Goal: Information Seeking & Learning: Find specific page/section

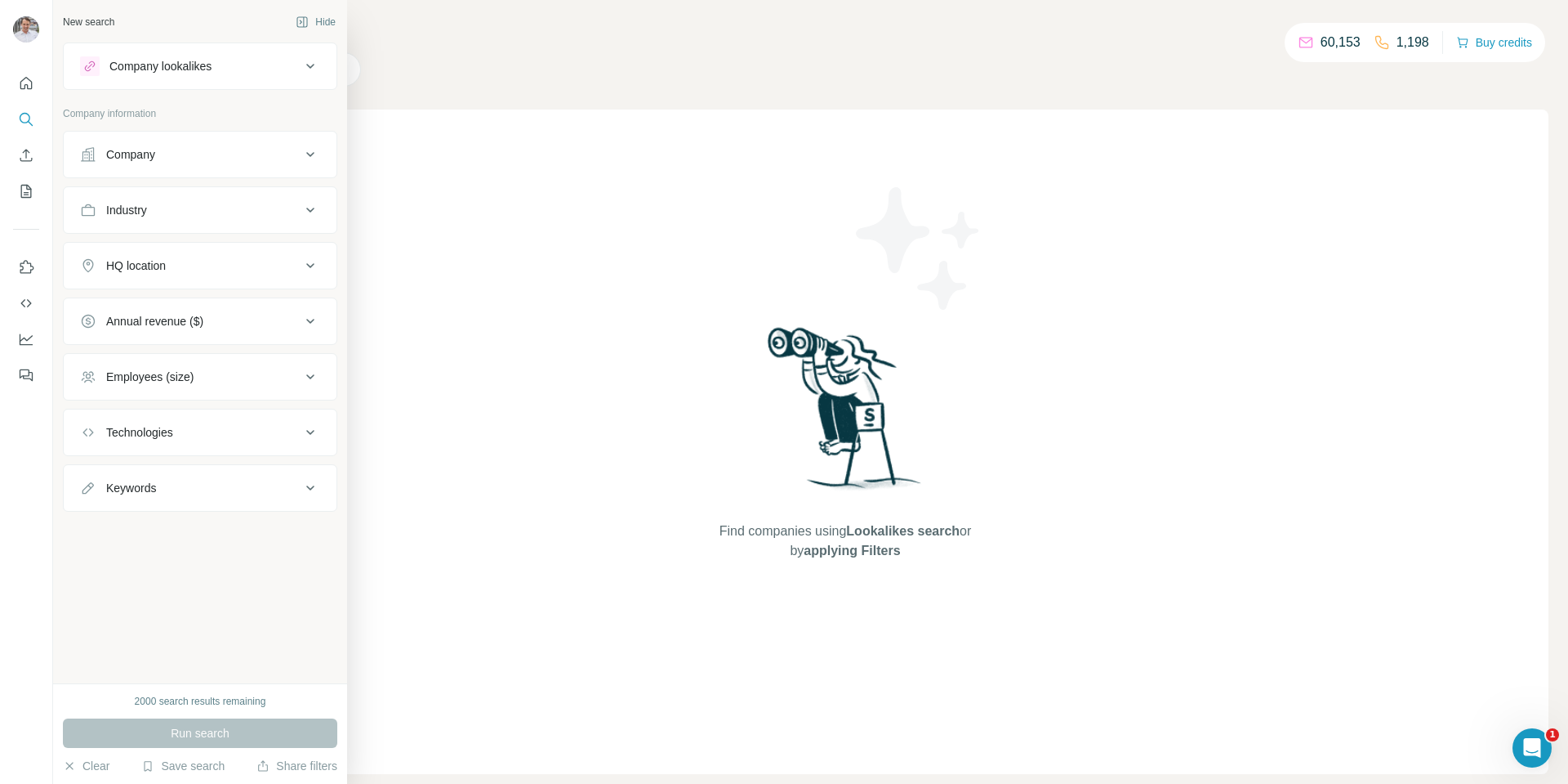
click at [181, 58] on div "Company lookalikes" at bounding box center [160, 66] width 102 height 16
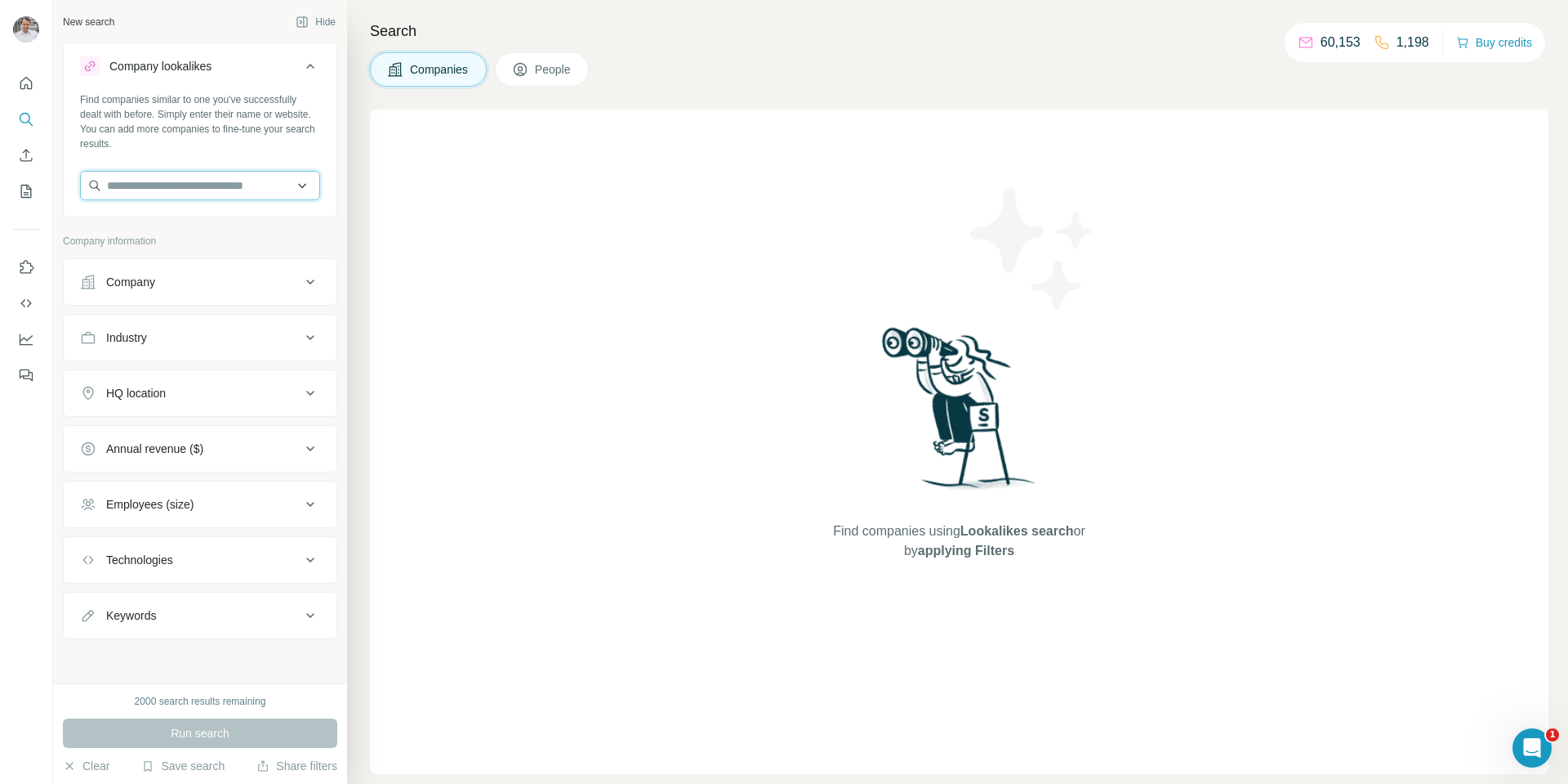
click at [147, 182] on input "text" at bounding box center [201, 186] width 240 height 30
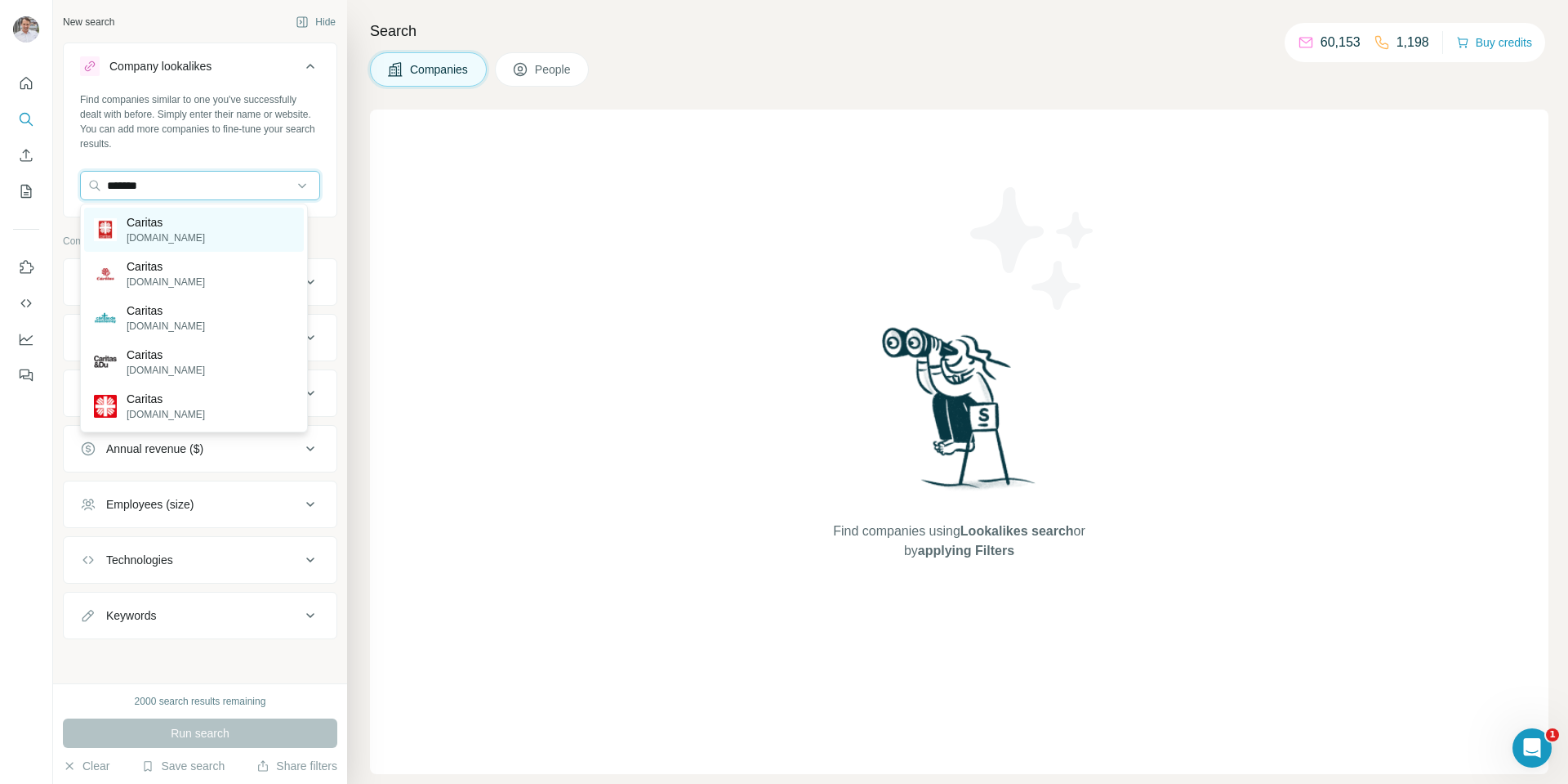
type input "*******"
click at [172, 235] on p "[DOMAIN_NAME]" at bounding box center [165, 237] width 78 height 15
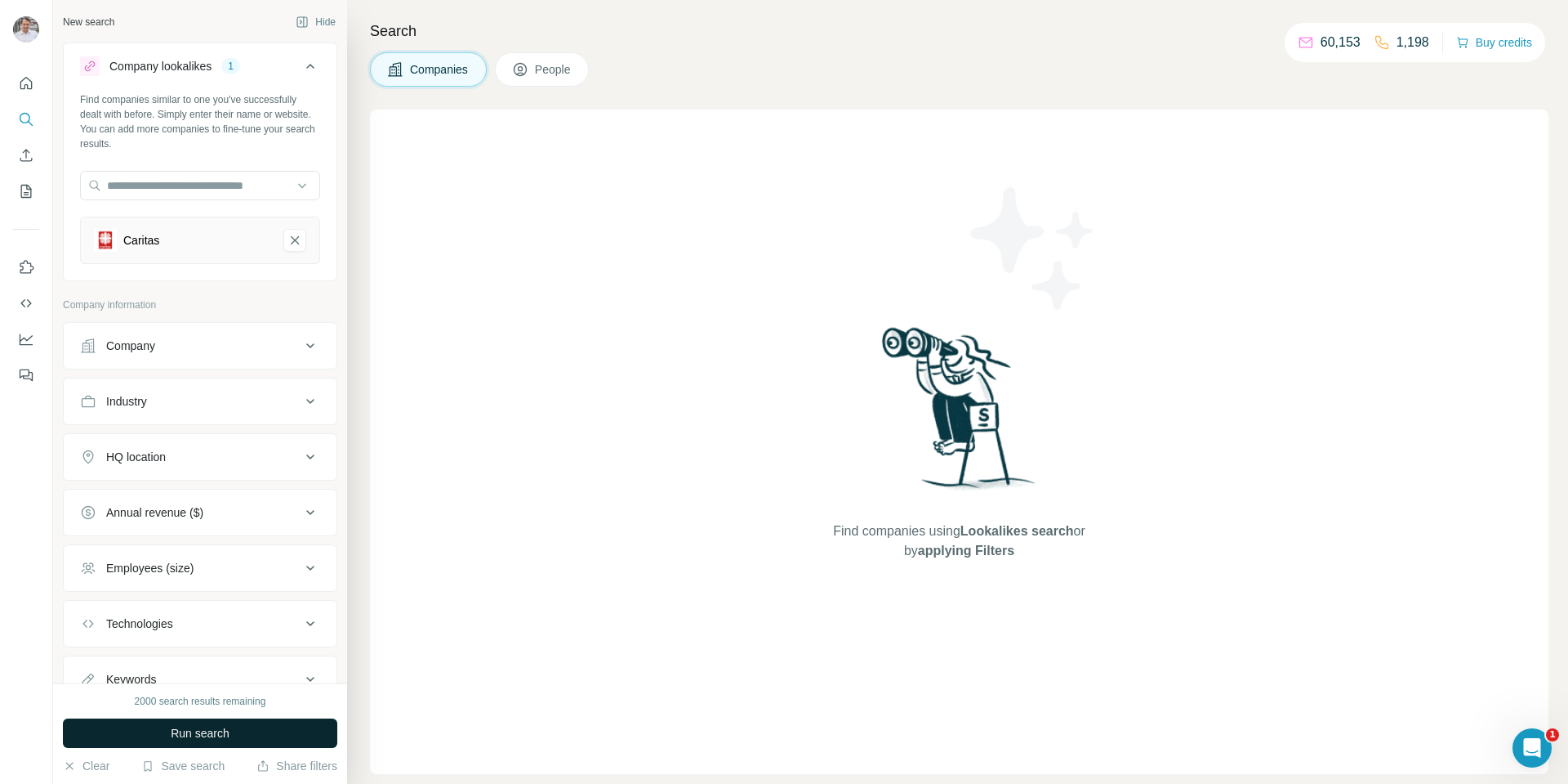
click at [196, 727] on span "Run search" at bounding box center [200, 732] width 59 height 16
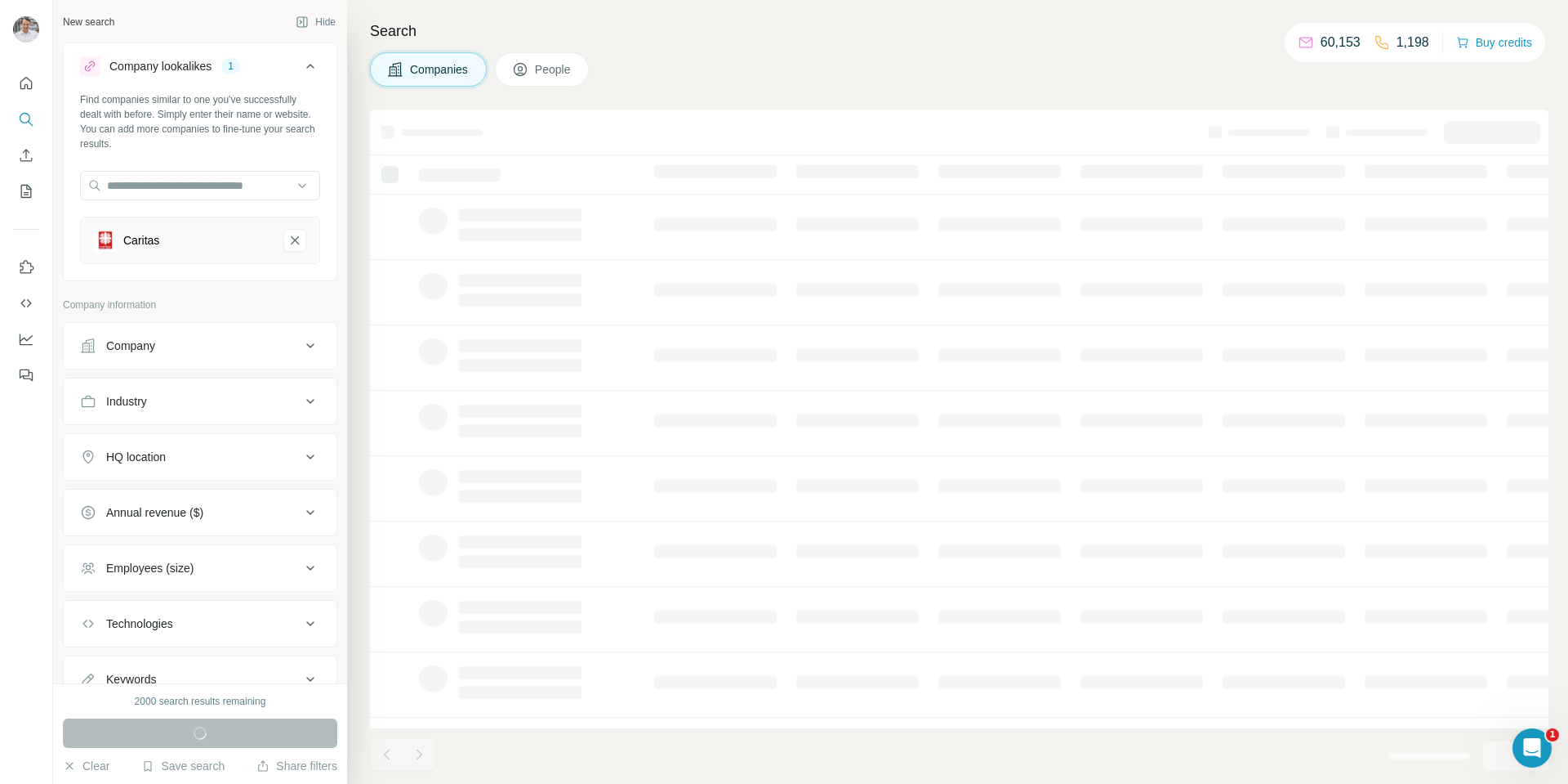
click at [301, 406] on icon at bounding box center [311, 401] width 20 height 20
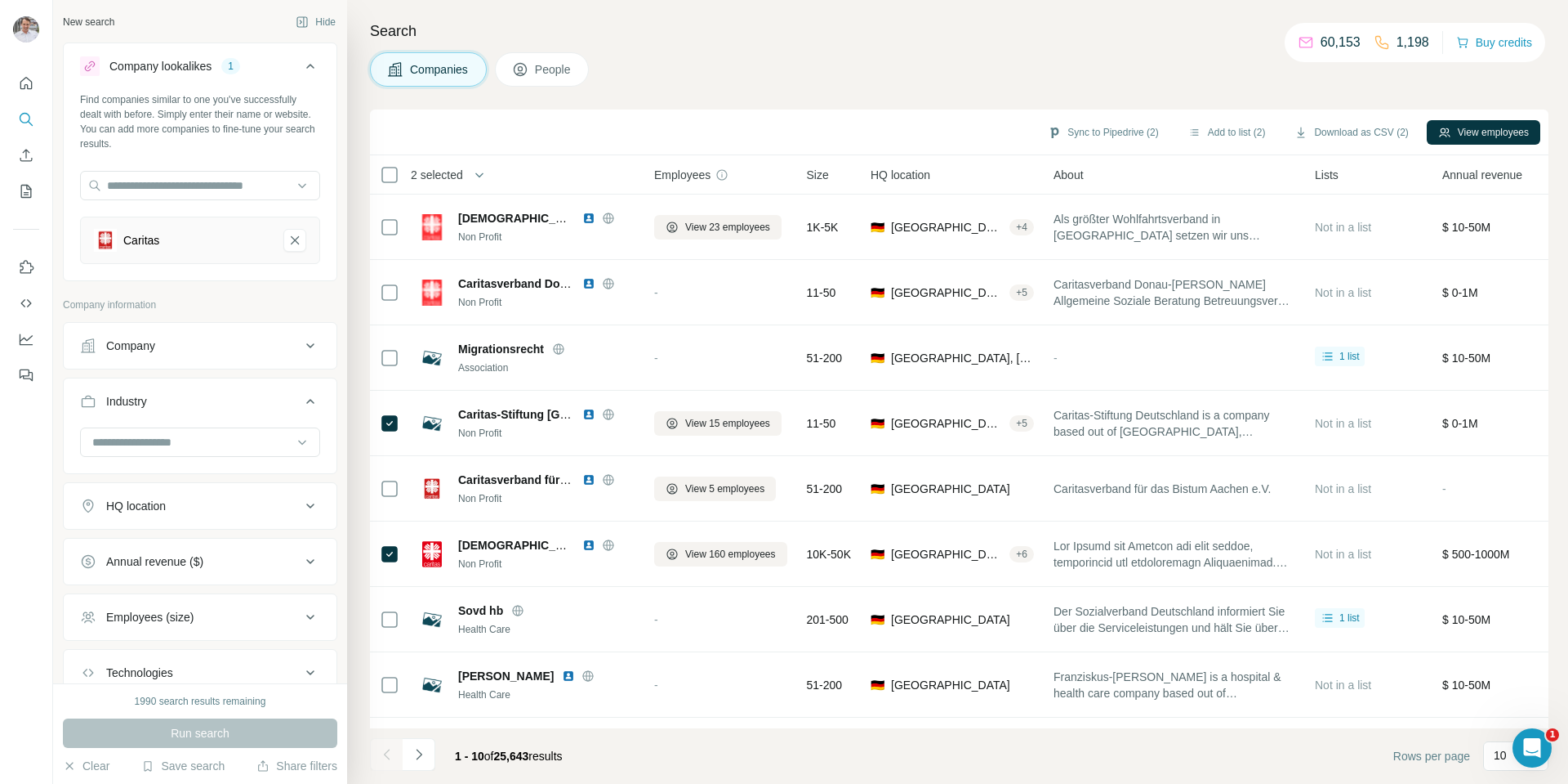
click at [380, 617] on icon at bounding box center [389, 620] width 20 height 20
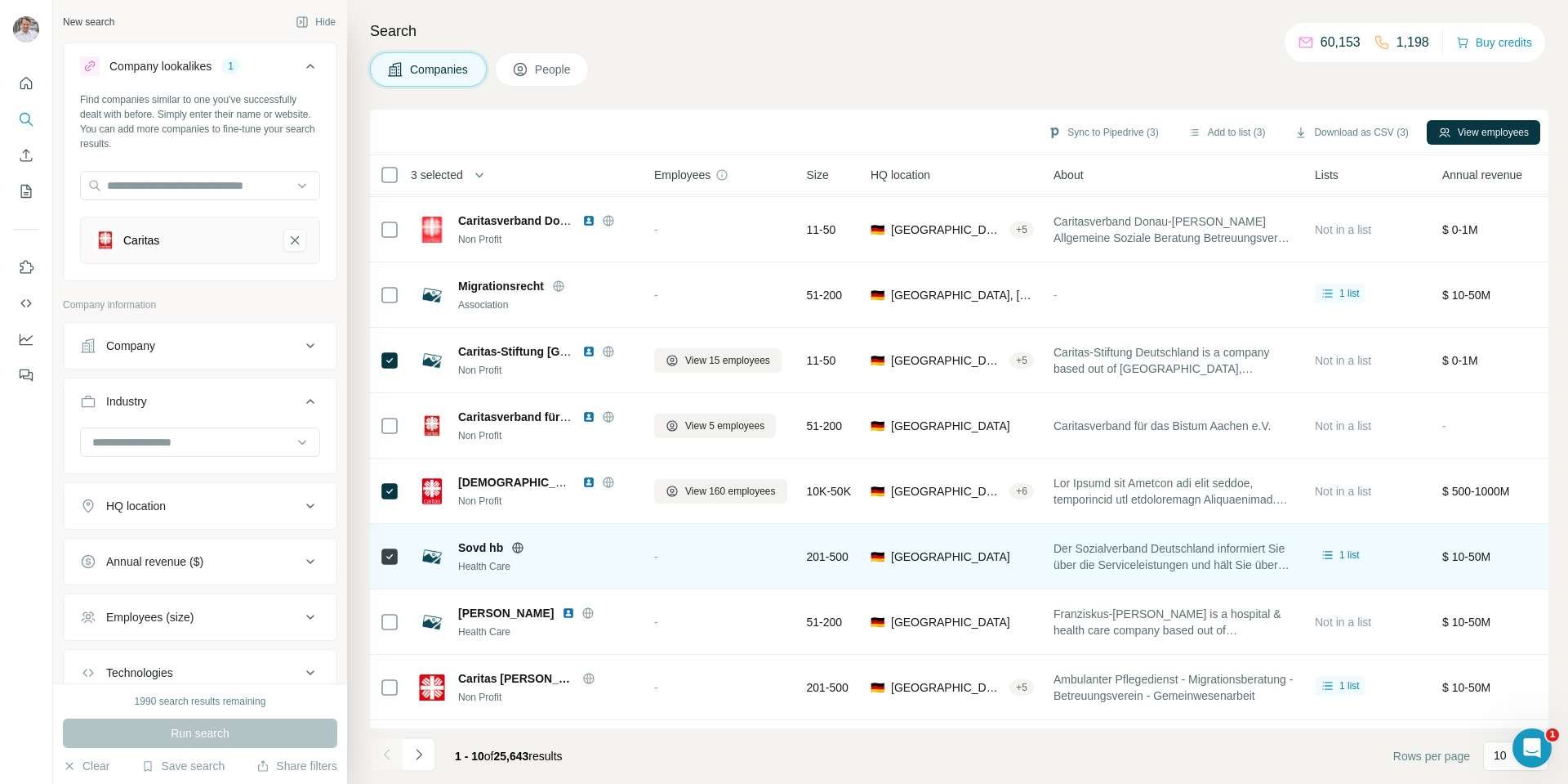
scroll to position [128, 0]
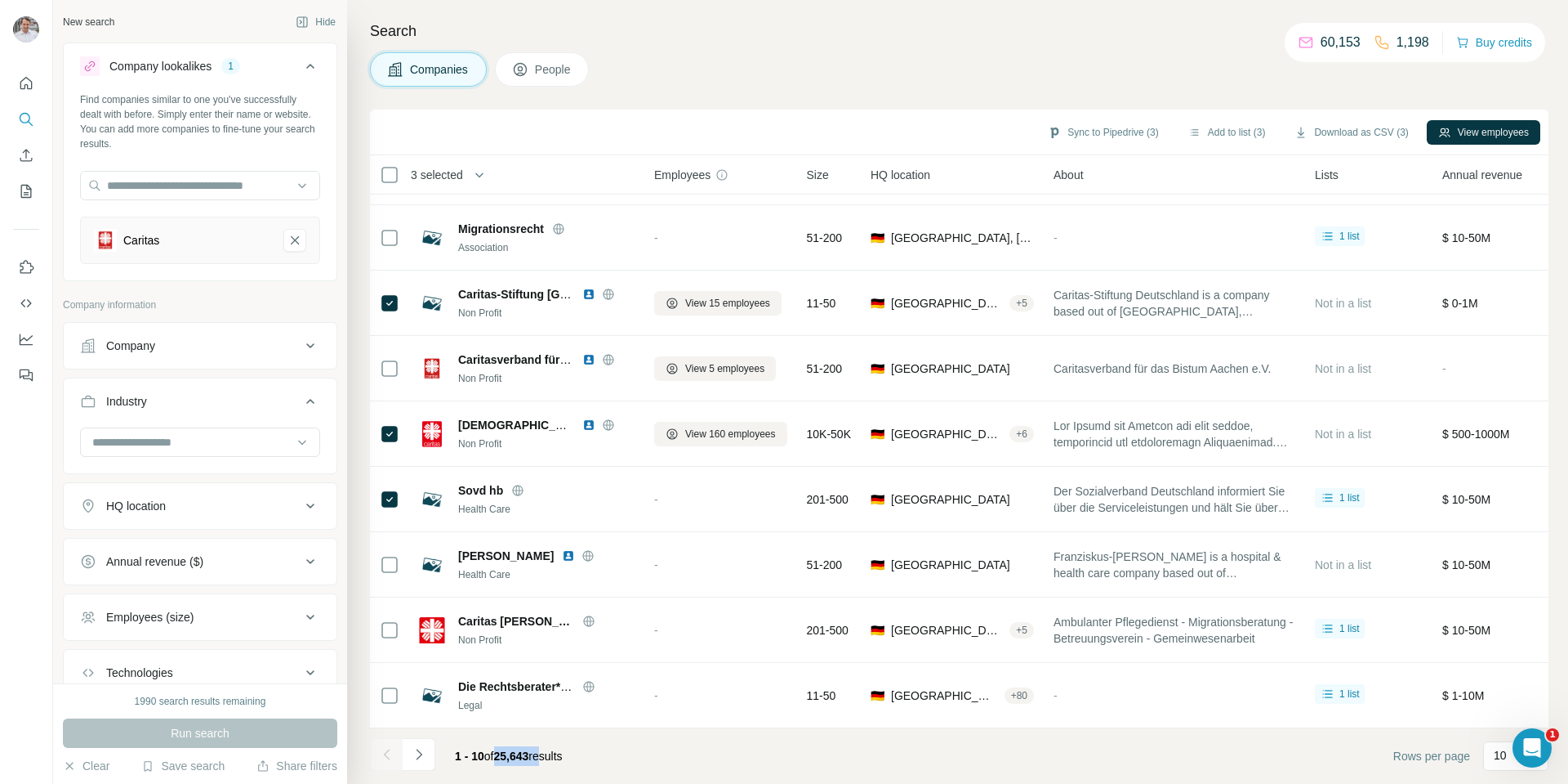
drag, startPoint x: 499, startPoint y: 761, endPoint x: 553, endPoint y: 759, distance: 54.0
click at [553, 759] on span "1 - 10 of 25,643 results" at bounding box center [508, 755] width 108 height 13
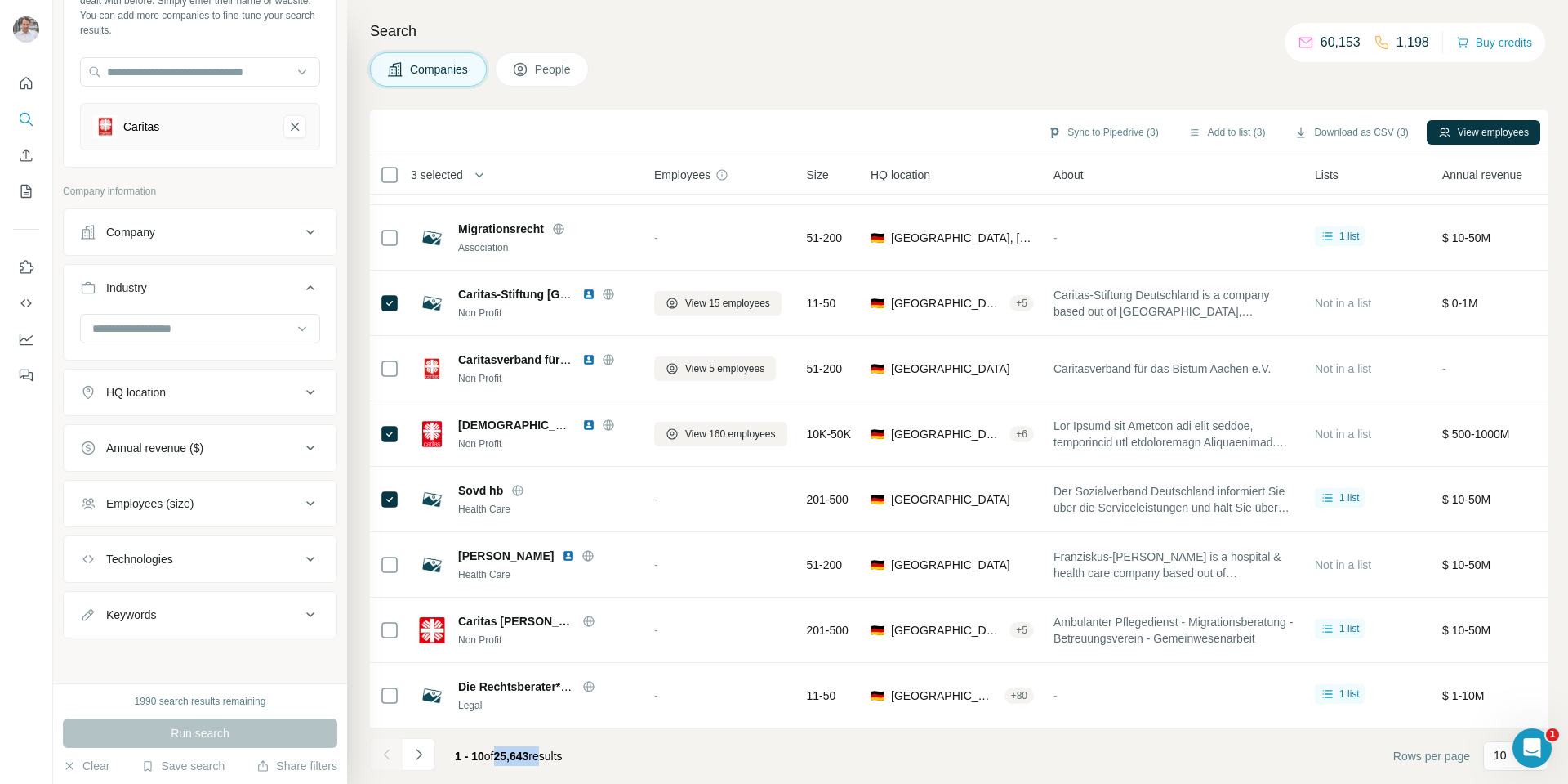
scroll to position [114, 0]
click at [228, 330] on input at bounding box center [191, 328] width 202 height 18
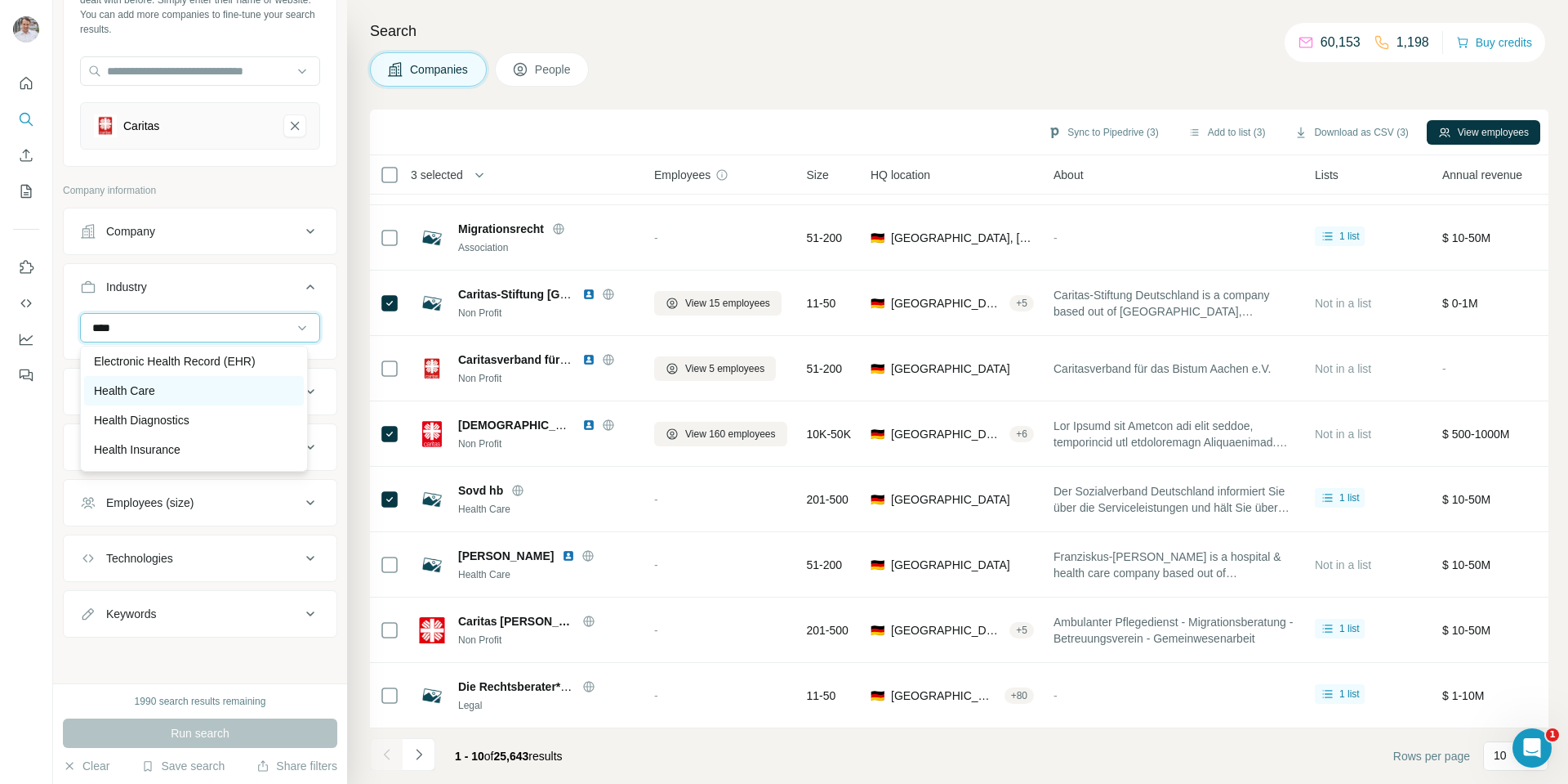
type input "****"
click at [180, 389] on div "Health Care" at bounding box center [194, 391] width 200 height 16
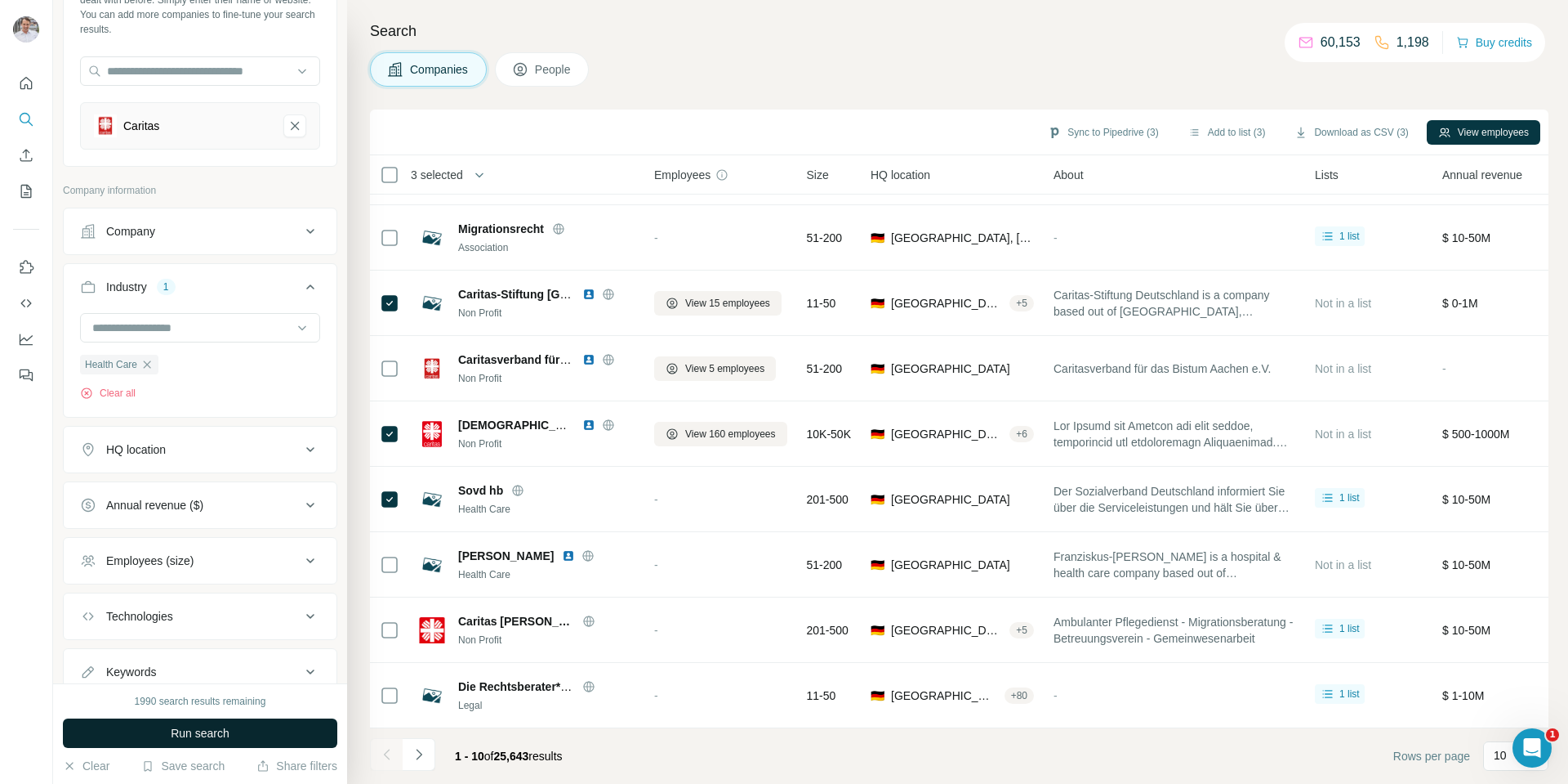
click at [191, 738] on span "Run search" at bounding box center [200, 732] width 59 height 16
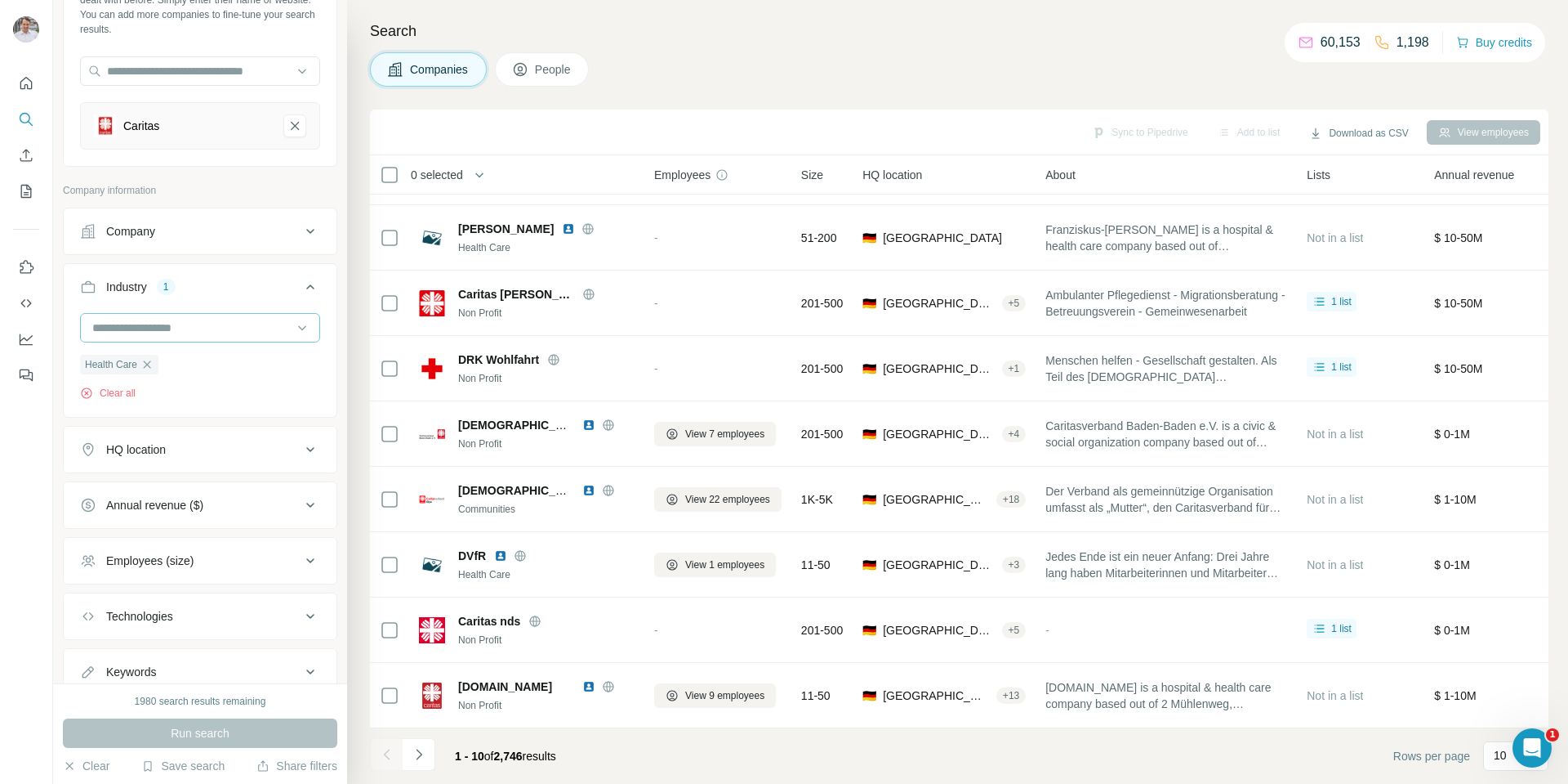
click at [218, 334] on input at bounding box center [191, 328] width 202 height 18
type input "*****"
click at [145, 361] on p "Elder Care" at bounding box center [121, 365] width 55 height 16
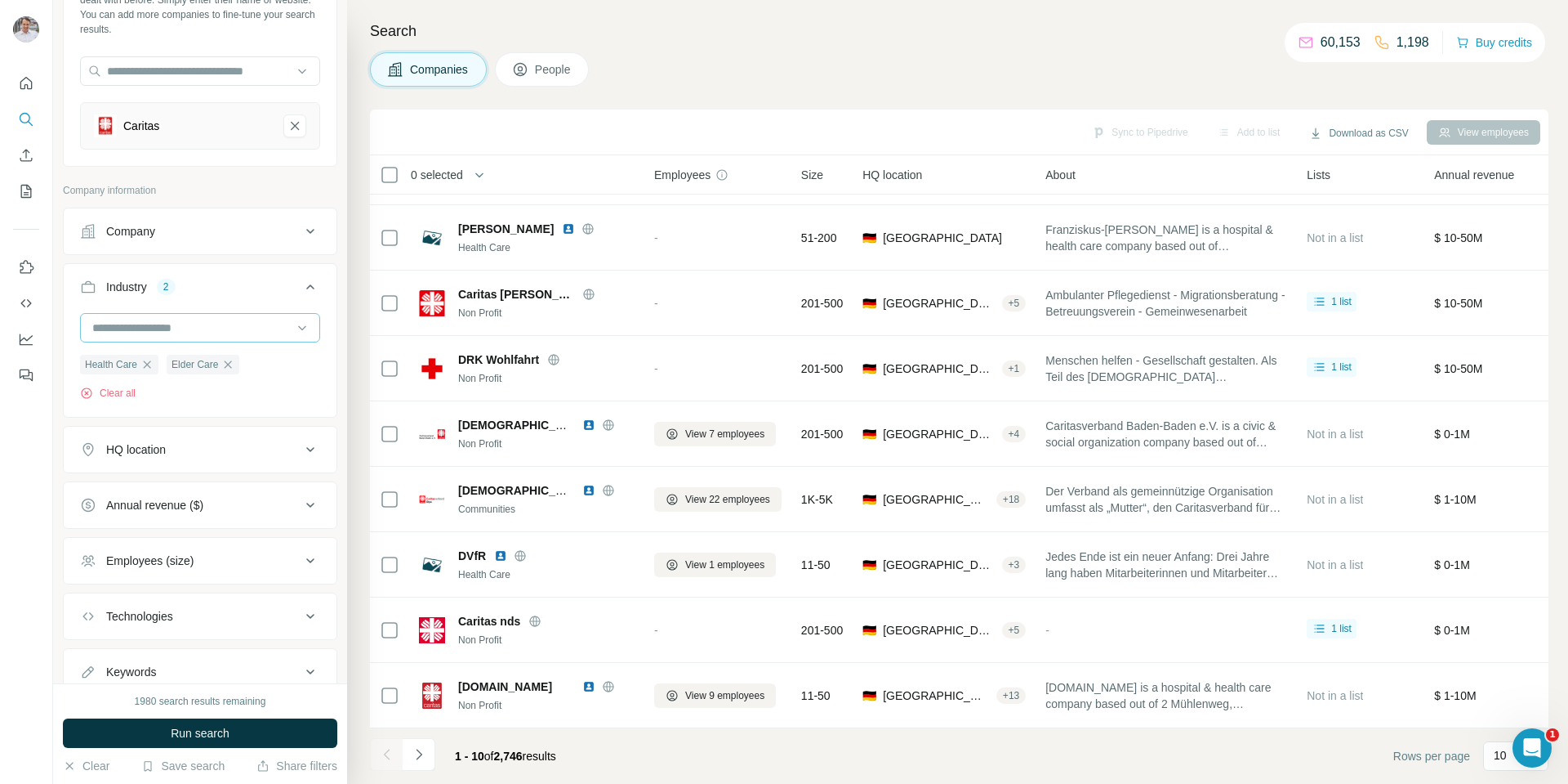
click at [204, 325] on input at bounding box center [191, 328] width 202 height 18
type input "*****"
click at [149, 398] on div "Elderly" at bounding box center [194, 393] width 200 height 16
click at [206, 720] on button "Run search" at bounding box center [200, 733] width 274 height 30
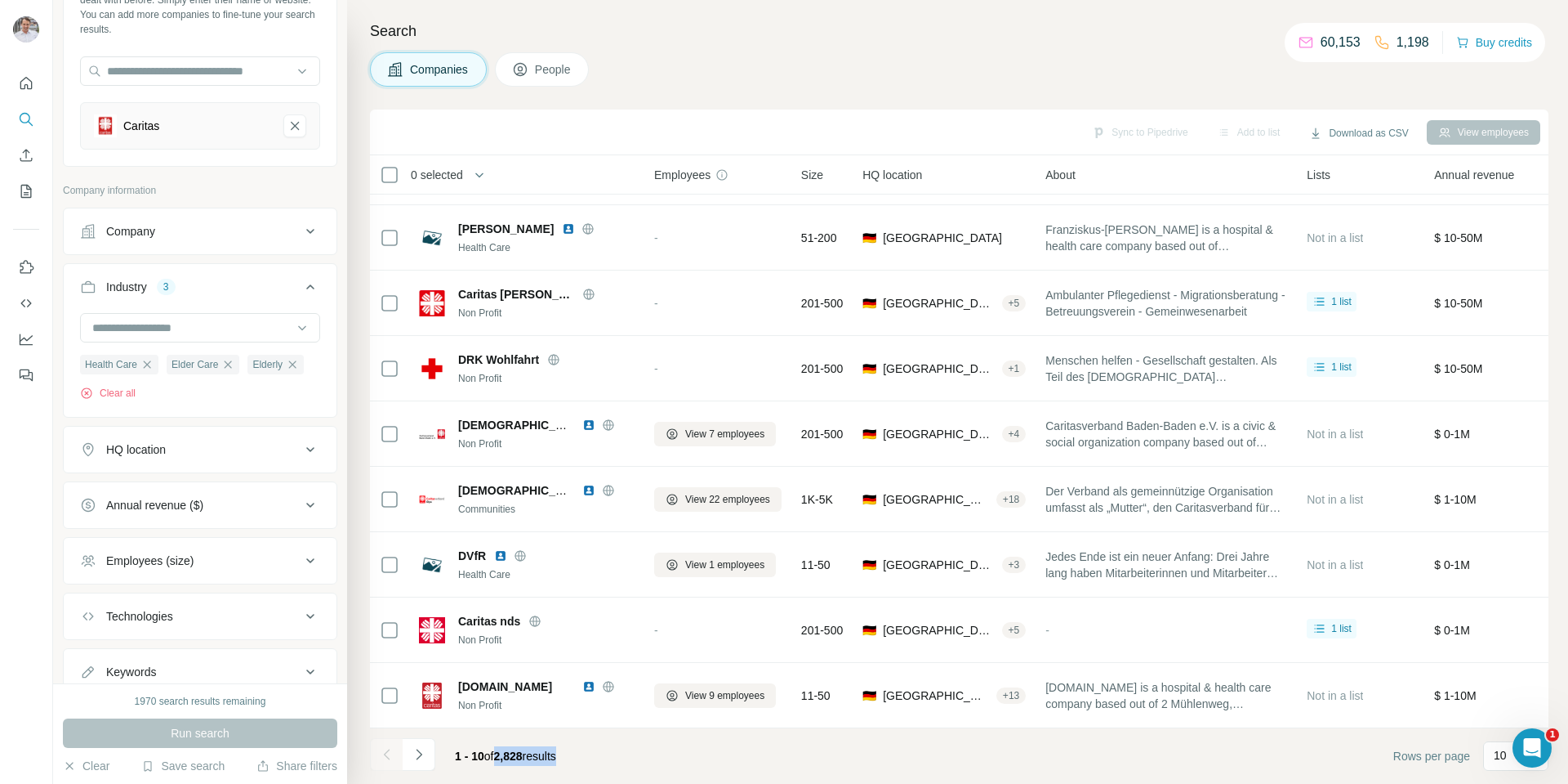
drag, startPoint x: 498, startPoint y: 752, endPoint x: 602, endPoint y: 783, distance: 108.5
click at [605, 748] on footer "1 - 10 of 2,828 results Rows per page 10" at bounding box center [959, 756] width 1179 height 56
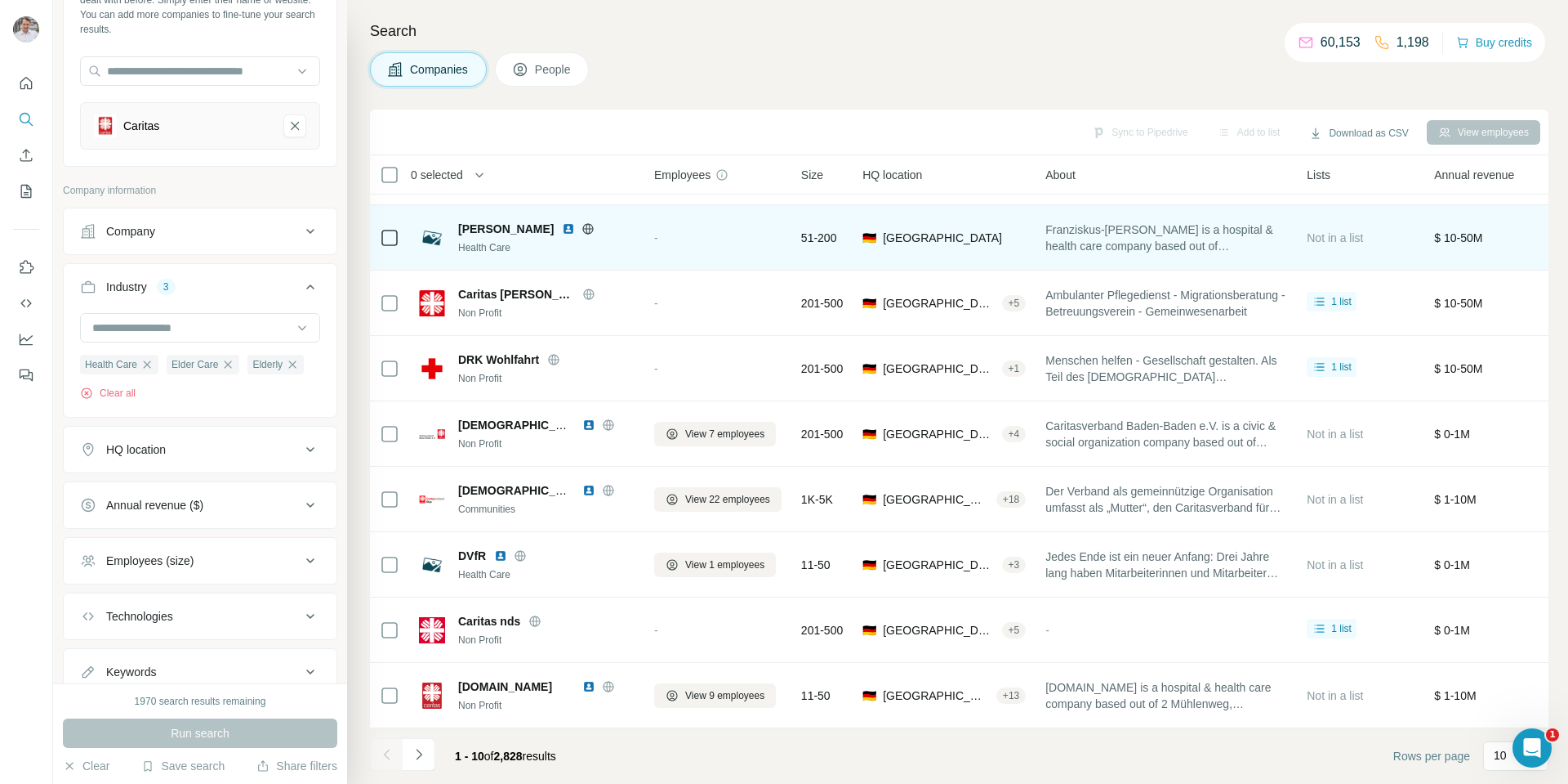
click at [399, 229] on td at bounding box center [389, 237] width 39 height 66
click at [1201, 231] on span "Franziskus-[PERSON_NAME] is a hospital & health care company based out of [GEOG…" at bounding box center [1166, 237] width 241 height 33
click at [508, 223] on span "[PERSON_NAME]" at bounding box center [505, 229] width 95 height 16
click at [497, 221] on span "[PERSON_NAME]" at bounding box center [505, 229] width 95 height 16
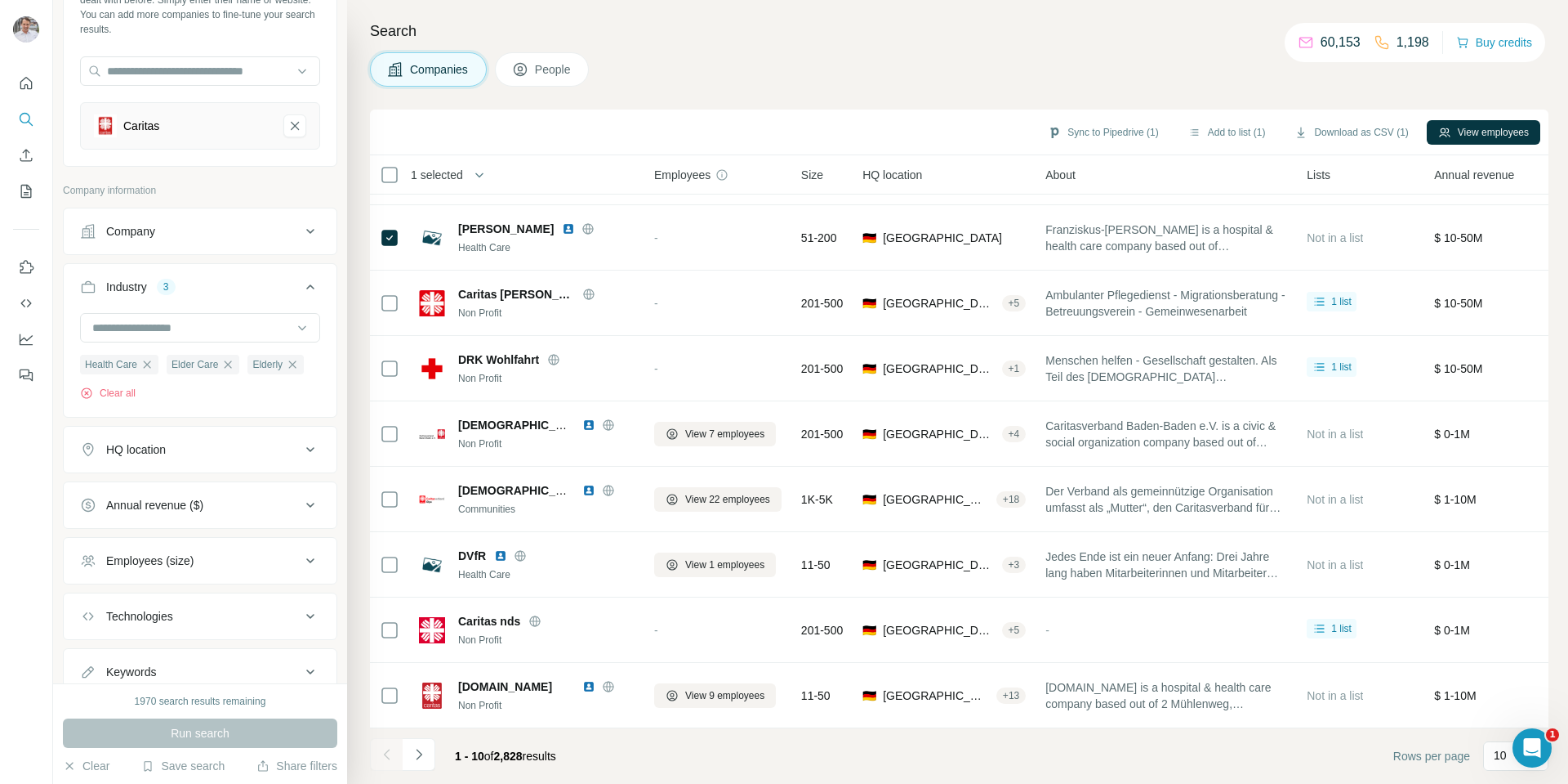
click at [560, 63] on span "People" at bounding box center [554, 70] width 38 height 16
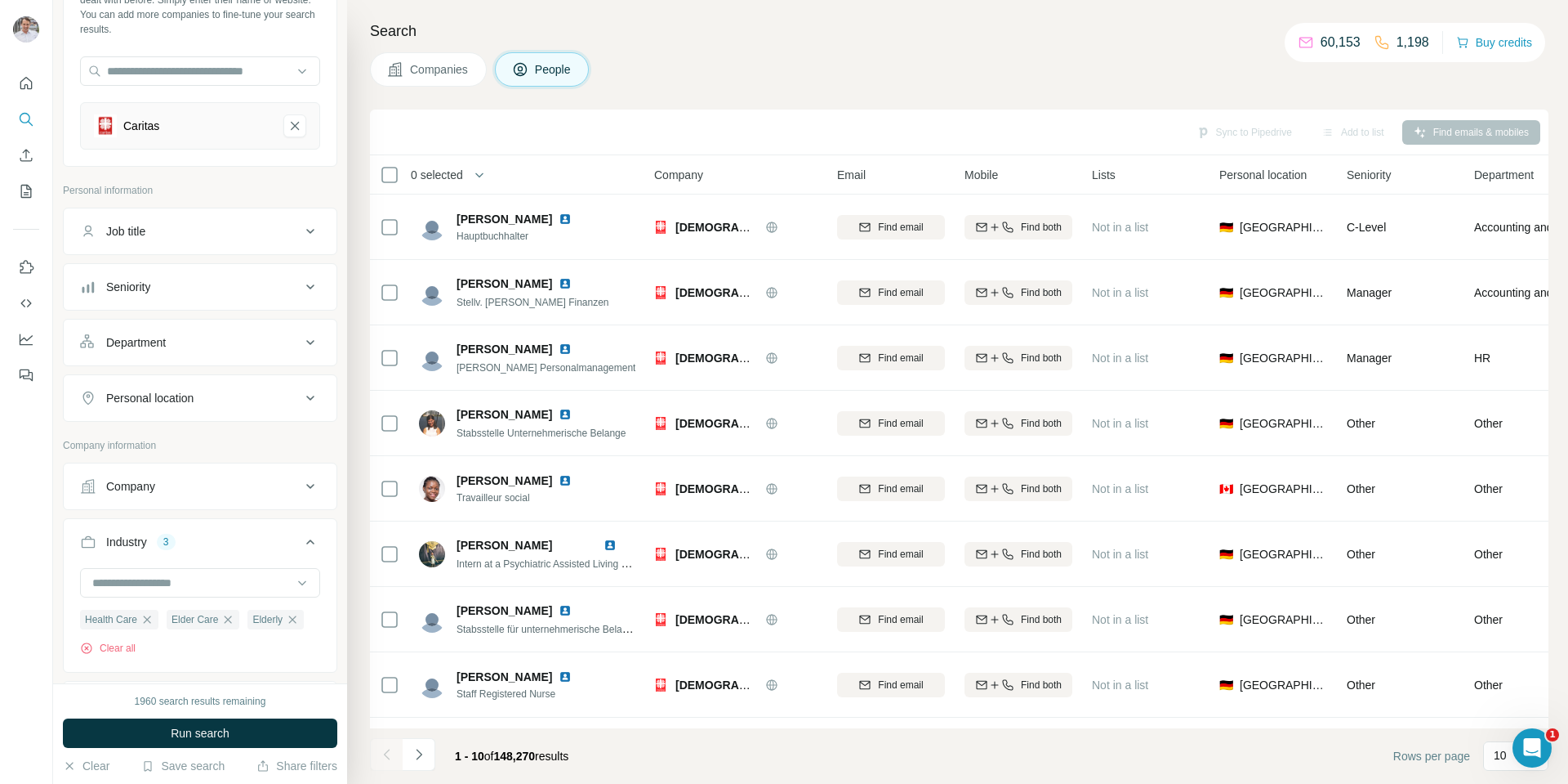
click at [301, 235] on icon at bounding box center [311, 232] width 20 height 20
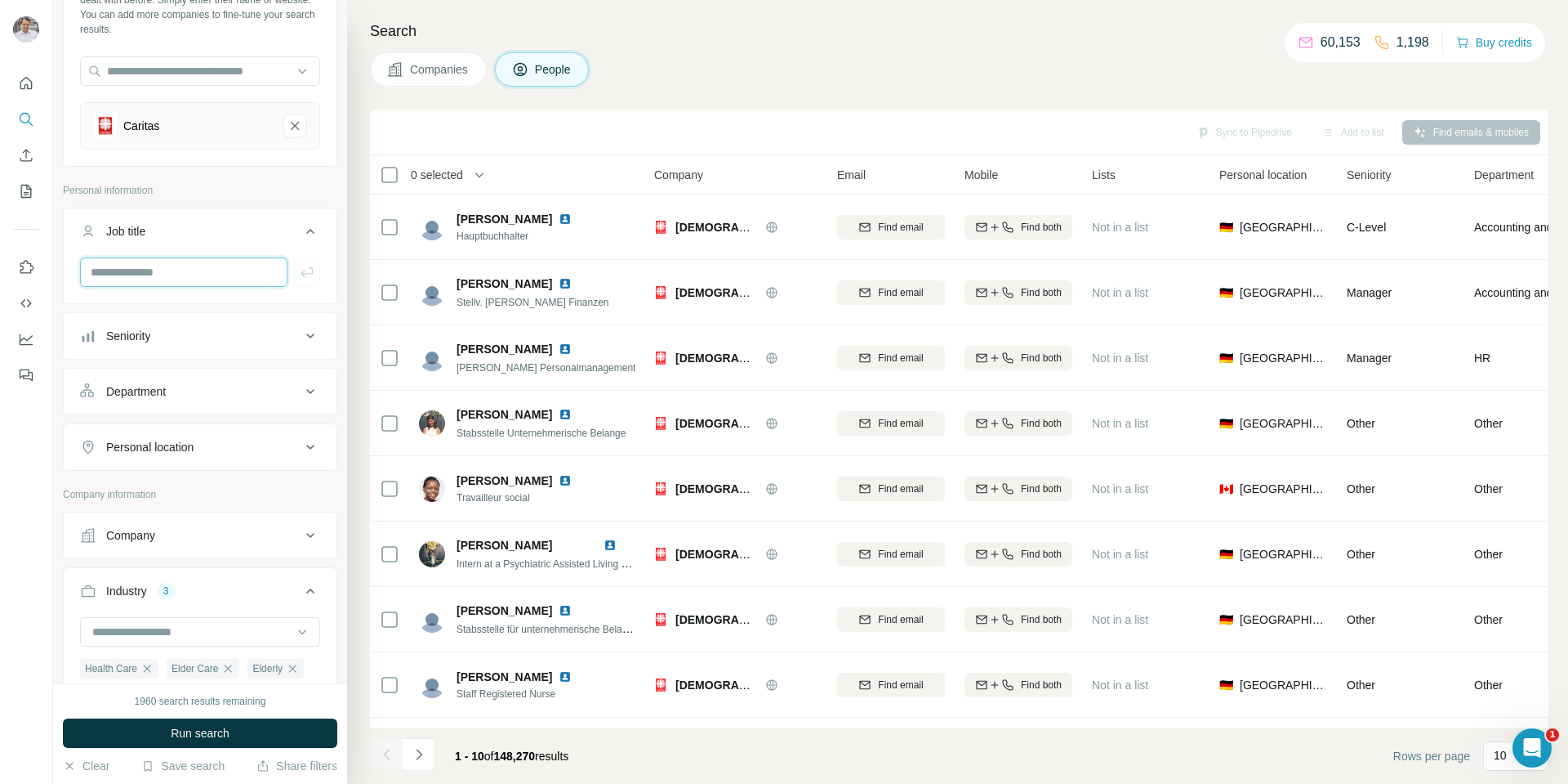
click at [173, 281] on input "text" at bounding box center [184, 272] width 208 height 30
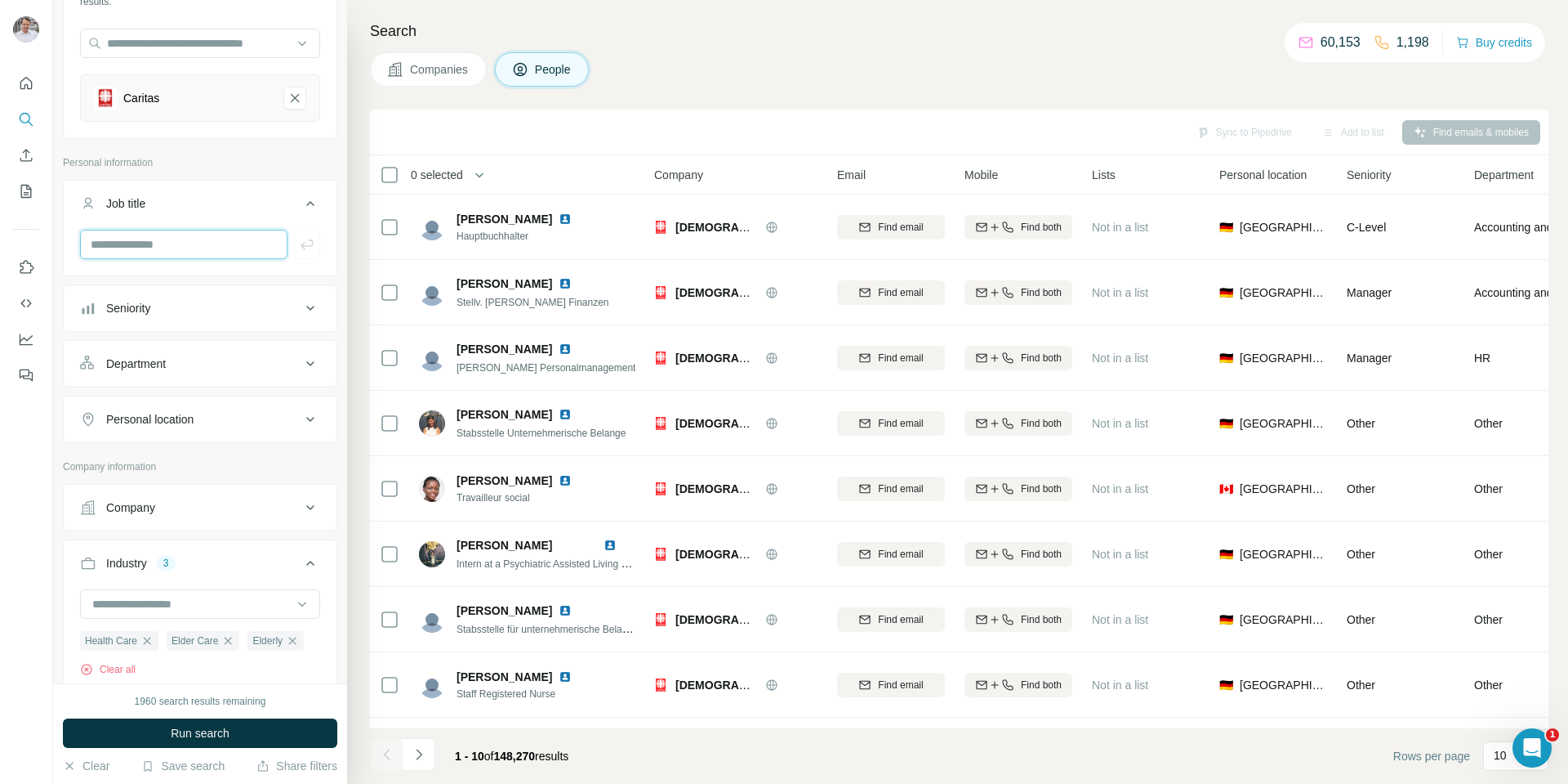
scroll to position [114, 0]
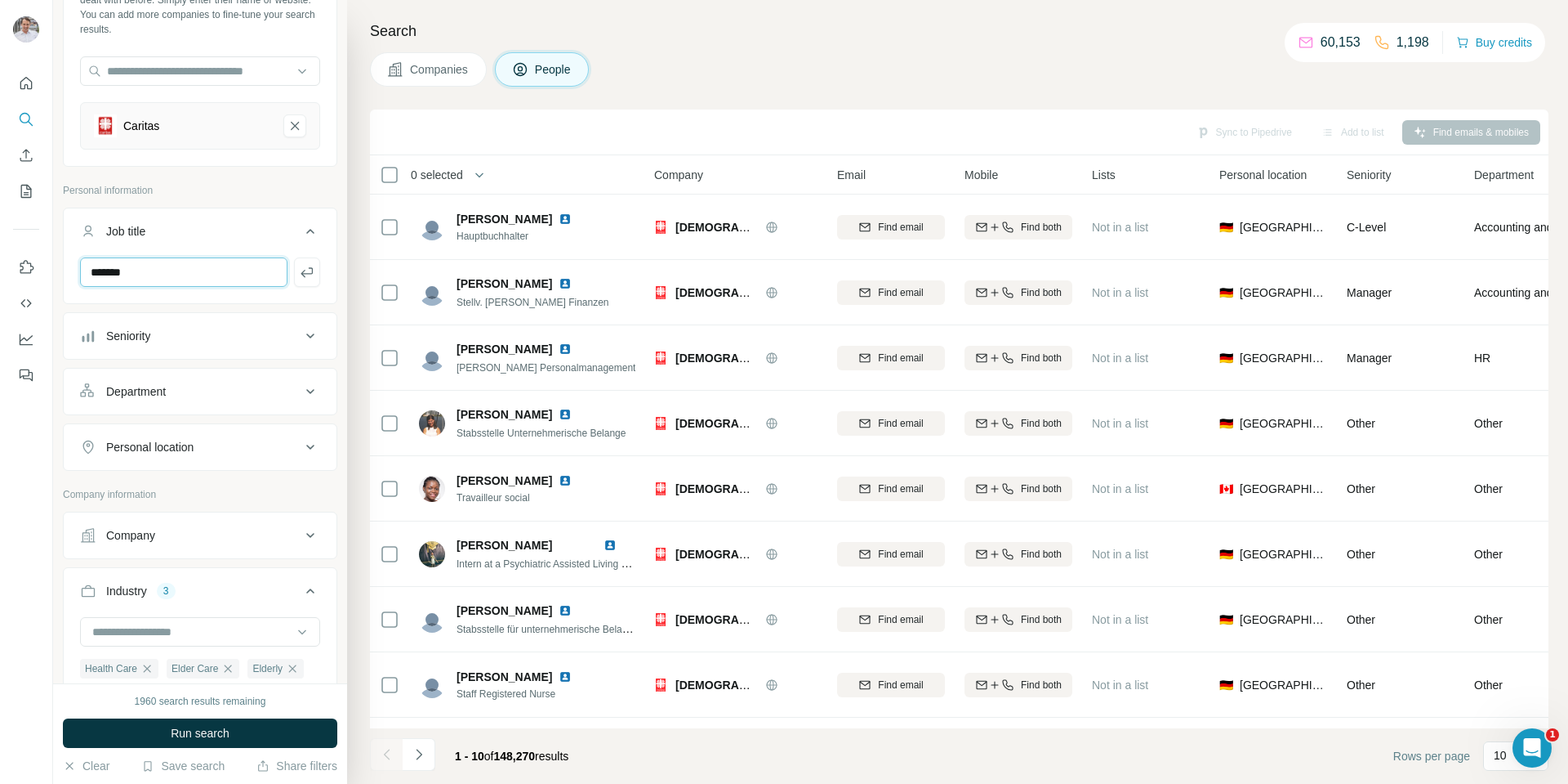
type input "*******"
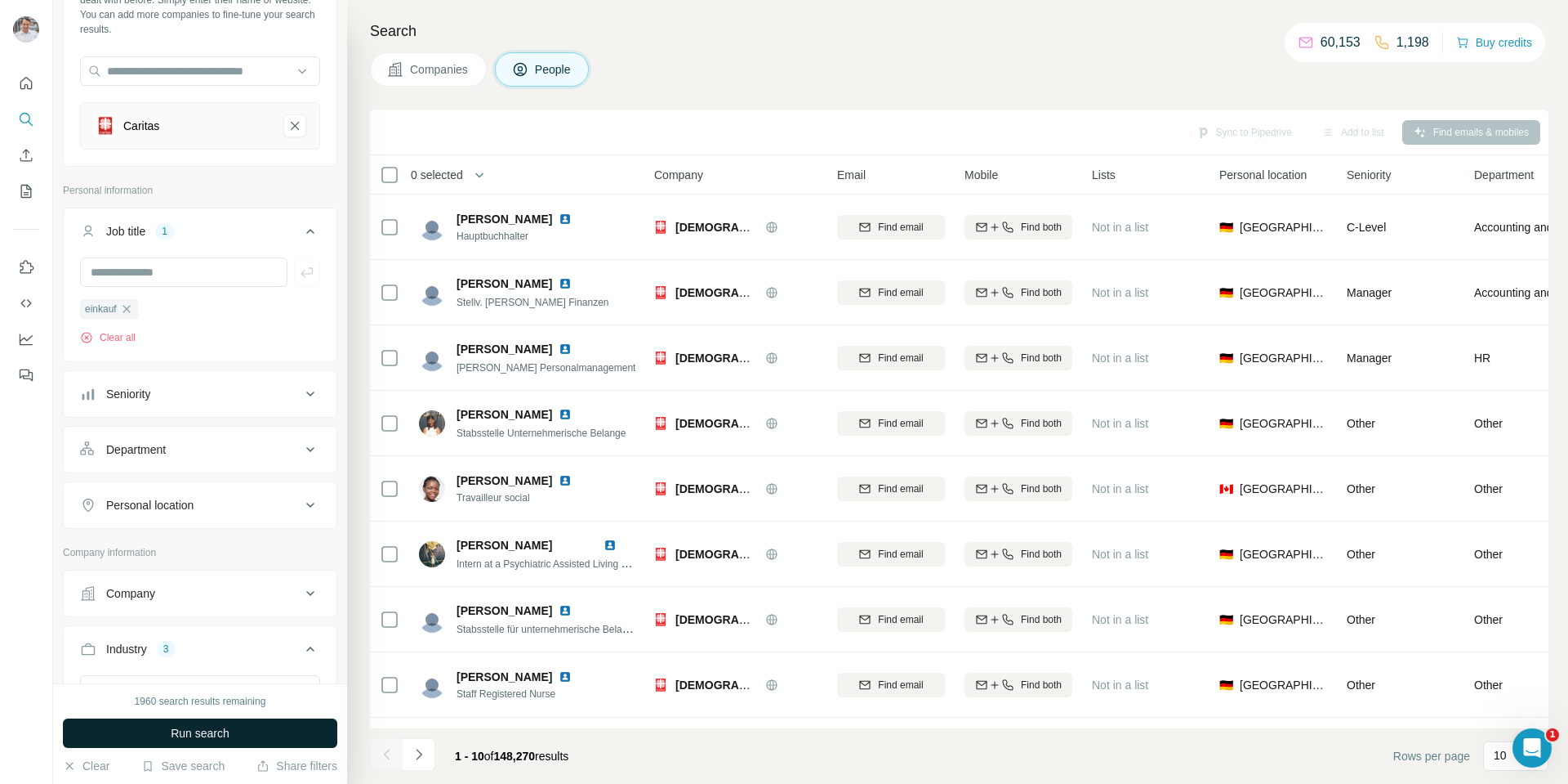
click at [177, 732] on span "Run search" at bounding box center [200, 732] width 59 height 16
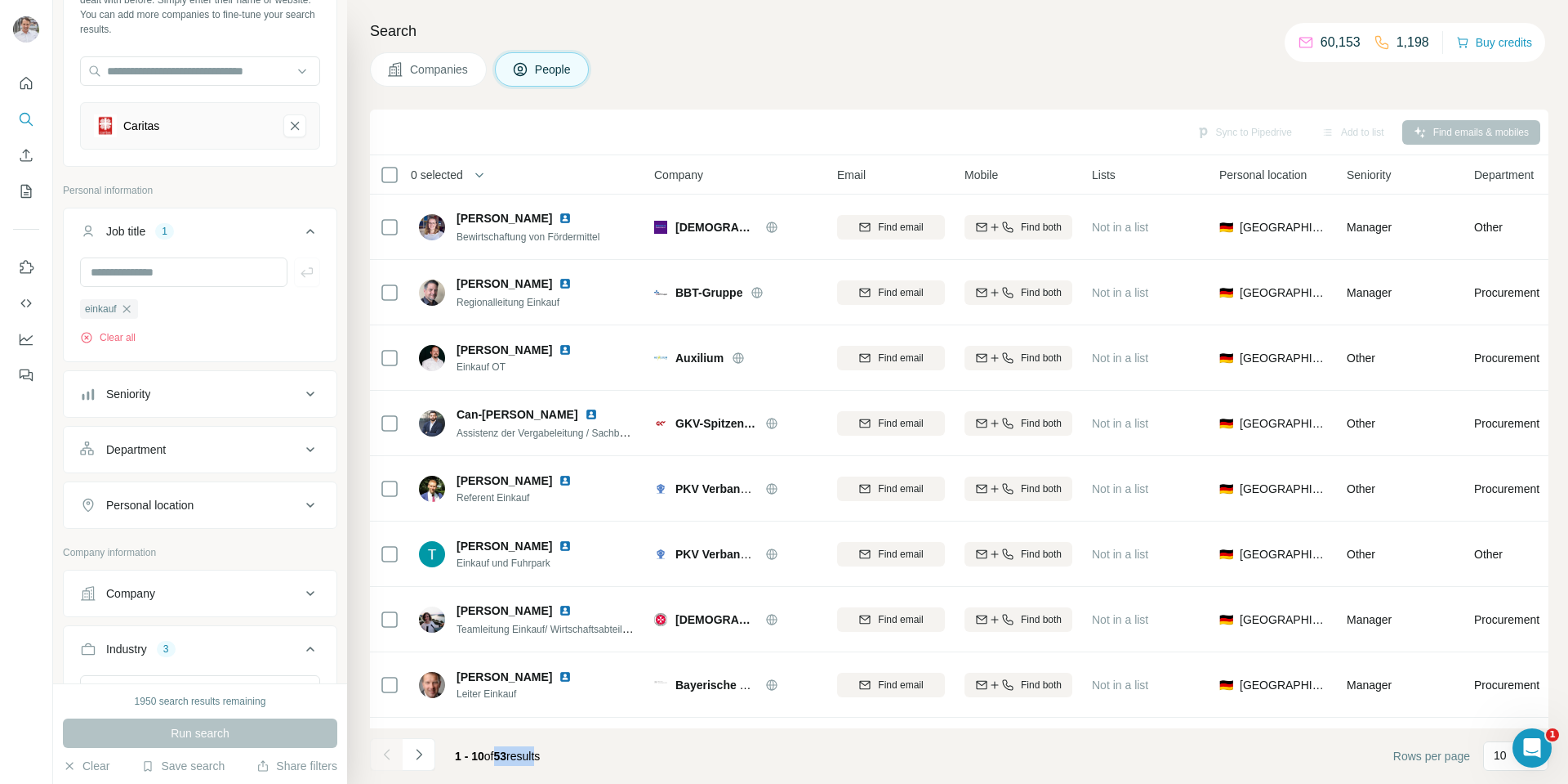
drag, startPoint x: 498, startPoint y: 752, endPoint x: 552, endPoint y: 761, distance: 54.7
click at [540, 761] on span "1 - 10 of 53 results" at bounding box center [498, 755] width 85 height 13
click at [390, 185] on th "0 selected" at bounding box center [500, 174] width 261 height 39
click at [381, 170] on th "0 selected" at bounding box center [500, 174] width 261 height 39
